Goal: Task Accomplishment & Management: Use online tool/utility

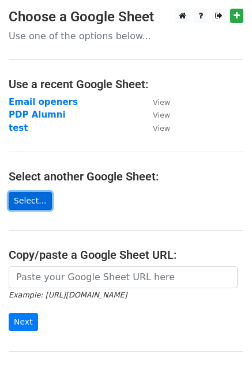
click at [24, 204] on link "Select..." at bounding box center [30, 201] width 43 height 18
click at [24, 200] on link "Select..." at bounding box center [30, 201] width 43 height 18
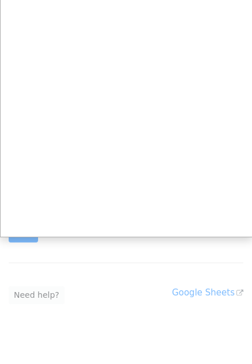
scroll to position [98, 0]
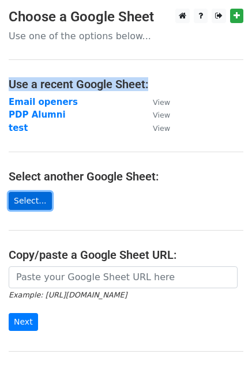
click at [28, 195] on link "Select..." at bounding box center [30, 201] width 43 height 18
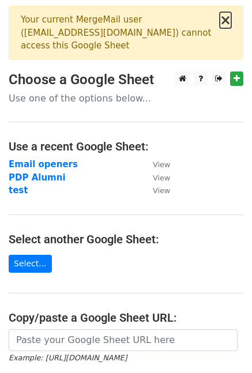
click at [226, 23] on button "×" at bounding box center [226, 20] width 12 height 14
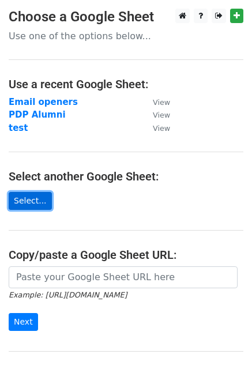
click at [26, 196] on link "Select..." at bounding box center [30, 201] width 43 height 18
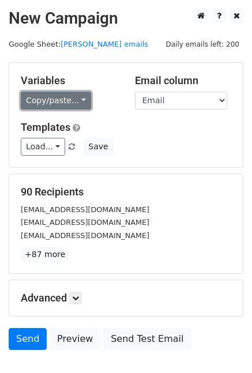
click at [70, 97] on link "Copy/paste..." at bounding box center [56, 101] width 70 height 18
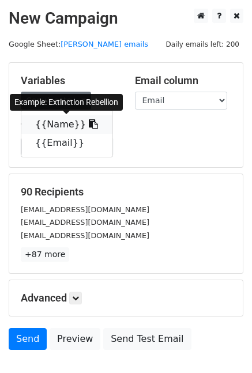
click at [55, 130] on link "{{Name}}" at bounding box center [66, 124] width 91 height 18
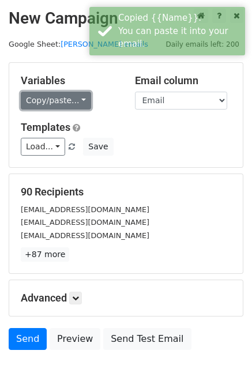
click at [46, 99] on link "Copy/paste..." at bounding box center [56, 101] width 70 height 18
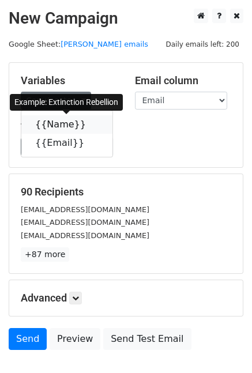
click at [50, 121] on link "{{Name}}" at bounding box center [66, 124] width 91 height 18
